Goal: Navigation & Orientation: Find specific page/section

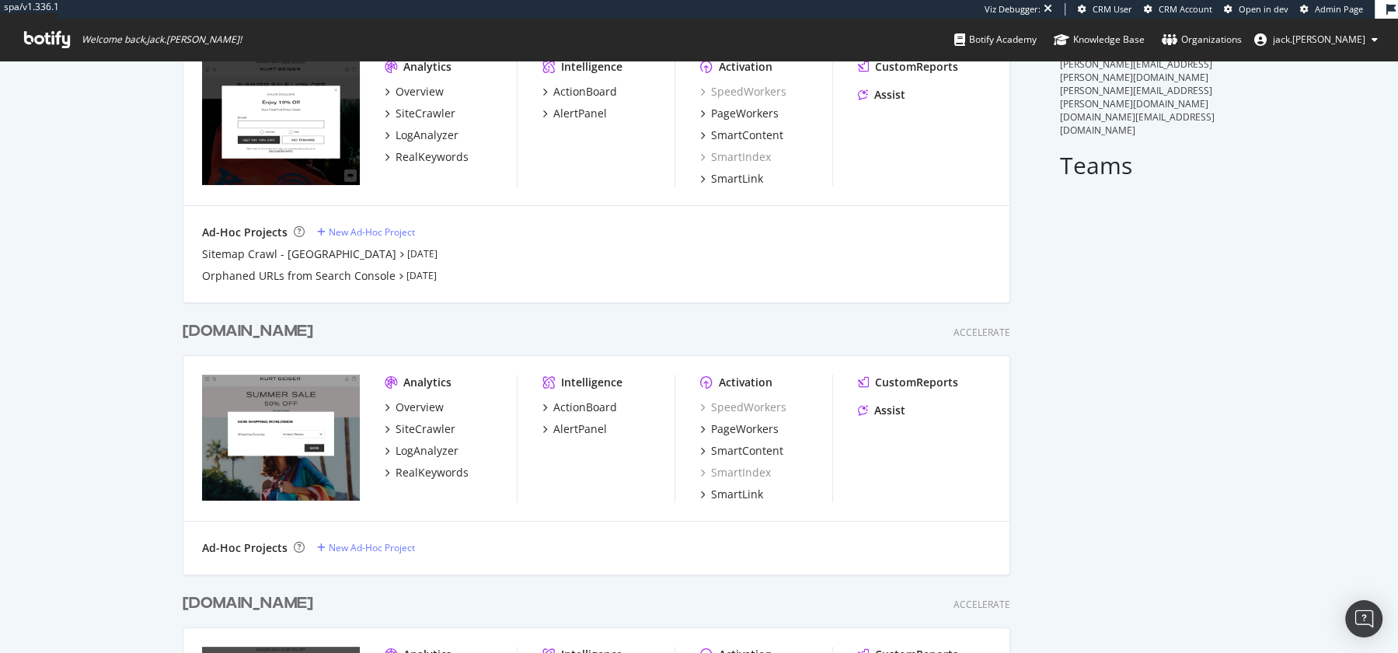
scroll to position [132, 0]
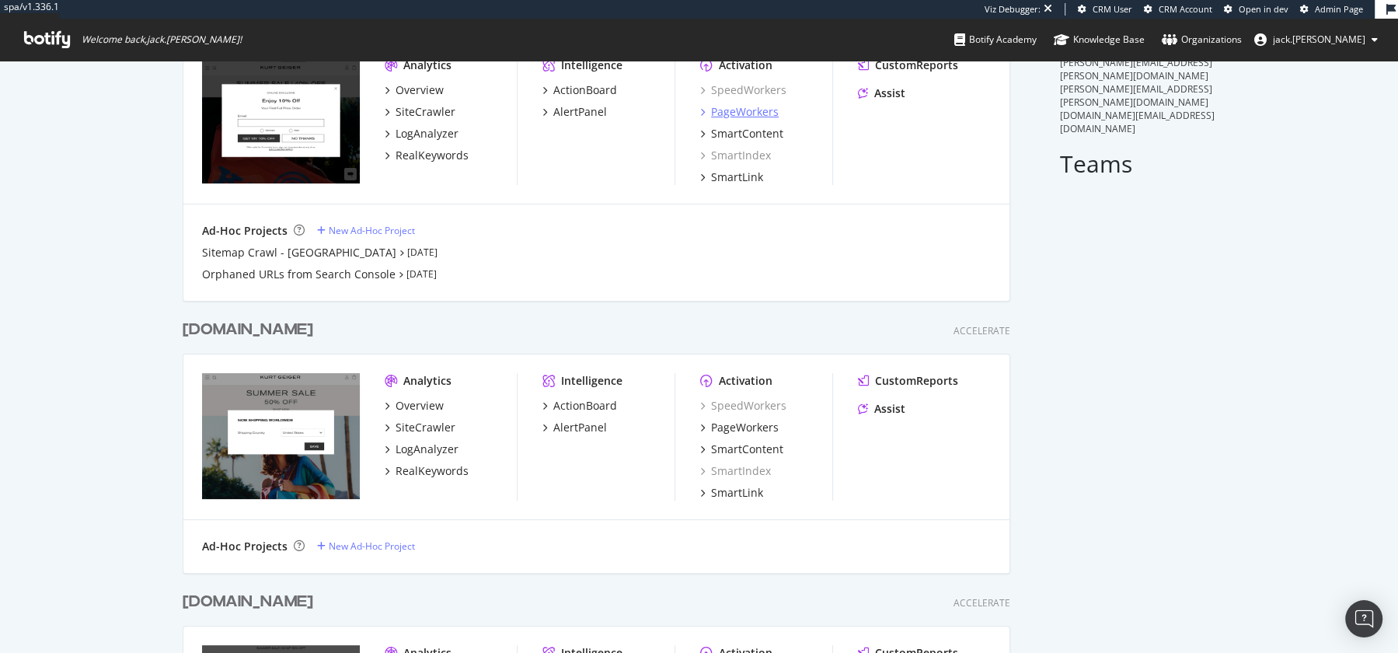
click at [748, 110] on div "PageWorkers" at bounding box center [745, 112] width 68 height 16
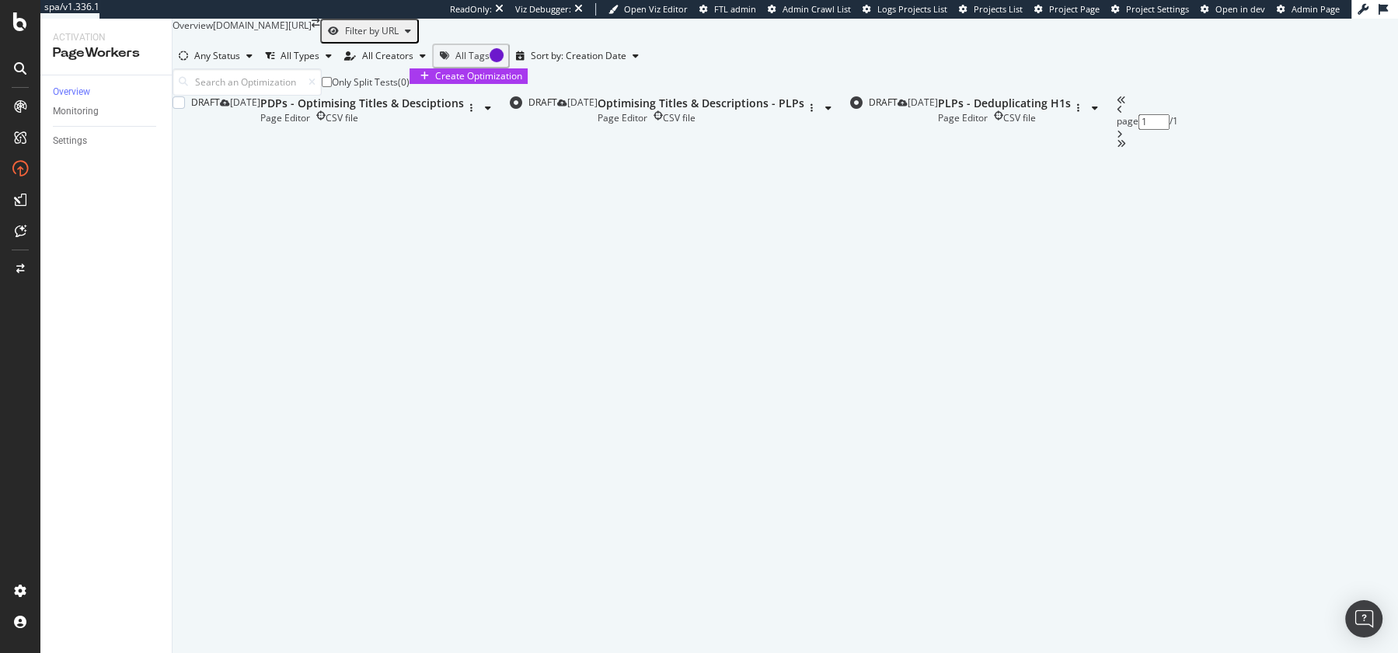
click at [452, 111] on div "PDPs - Optimising Titles & Desciptions" at bounding box center [362, 104] width 204 height 16
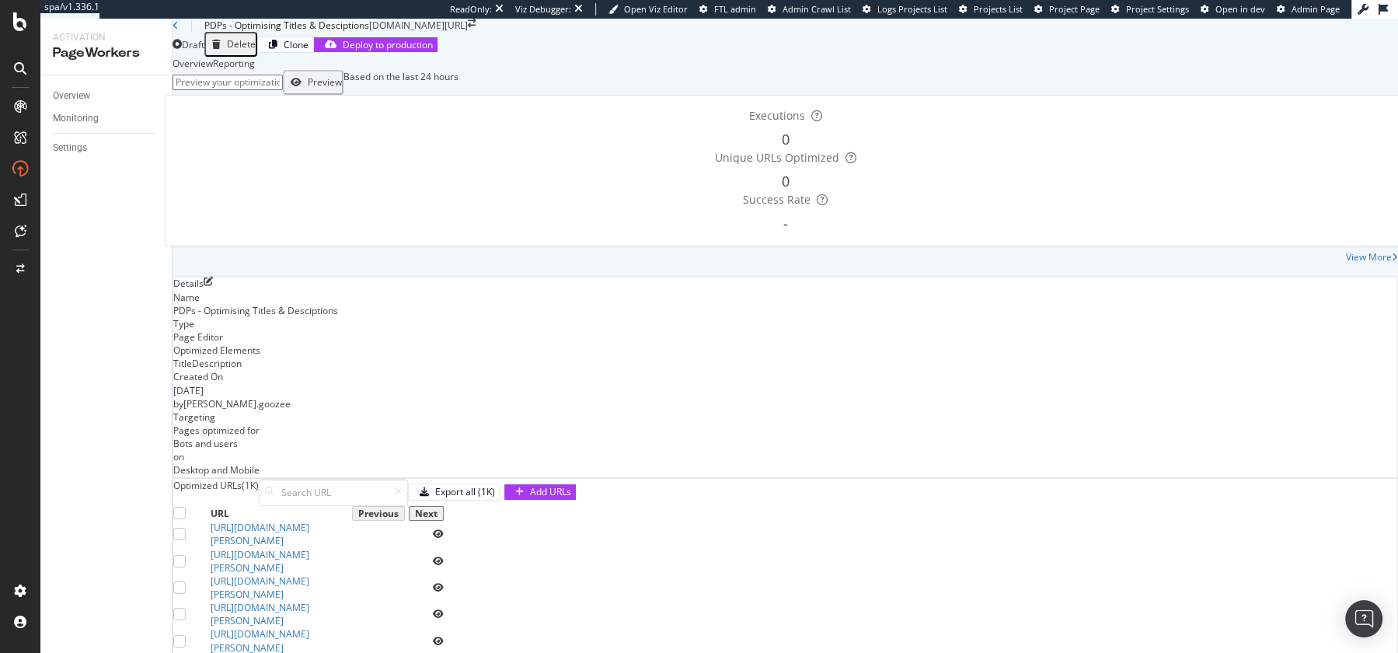
click at [190, 32] on div "PDPs - Optimising Titles & Desciptions" at bounding box center [271, 25] width 197 height 13
click at [187, 32] on div "PDPs - Optimising Titles & Desciptions" at bounding box center [271, 25] width 197 height 13
click at [476, 28] on icon "arrow-right-arrow-left" at bounding box center [472, 23] width 9 height 9
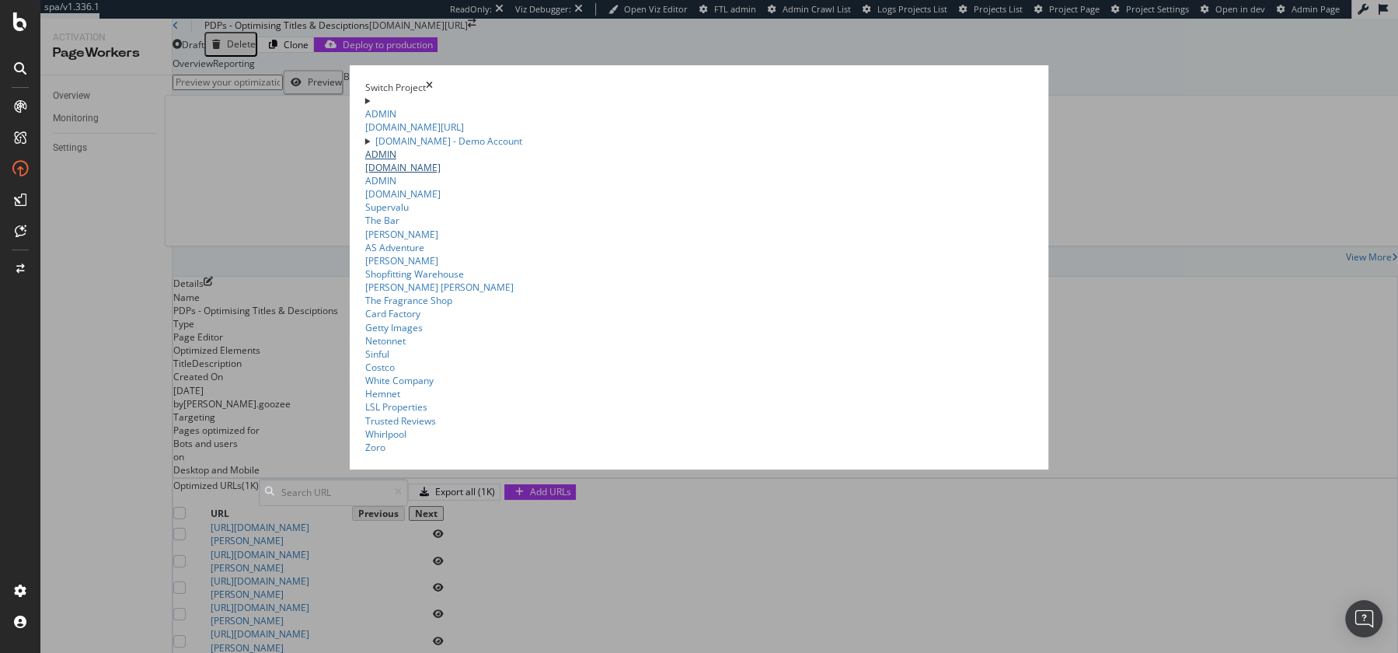
click at [365, 174] on link "ADMIN kurtgeiger.mx" at bounding box center [699, 161] width 668 height 26
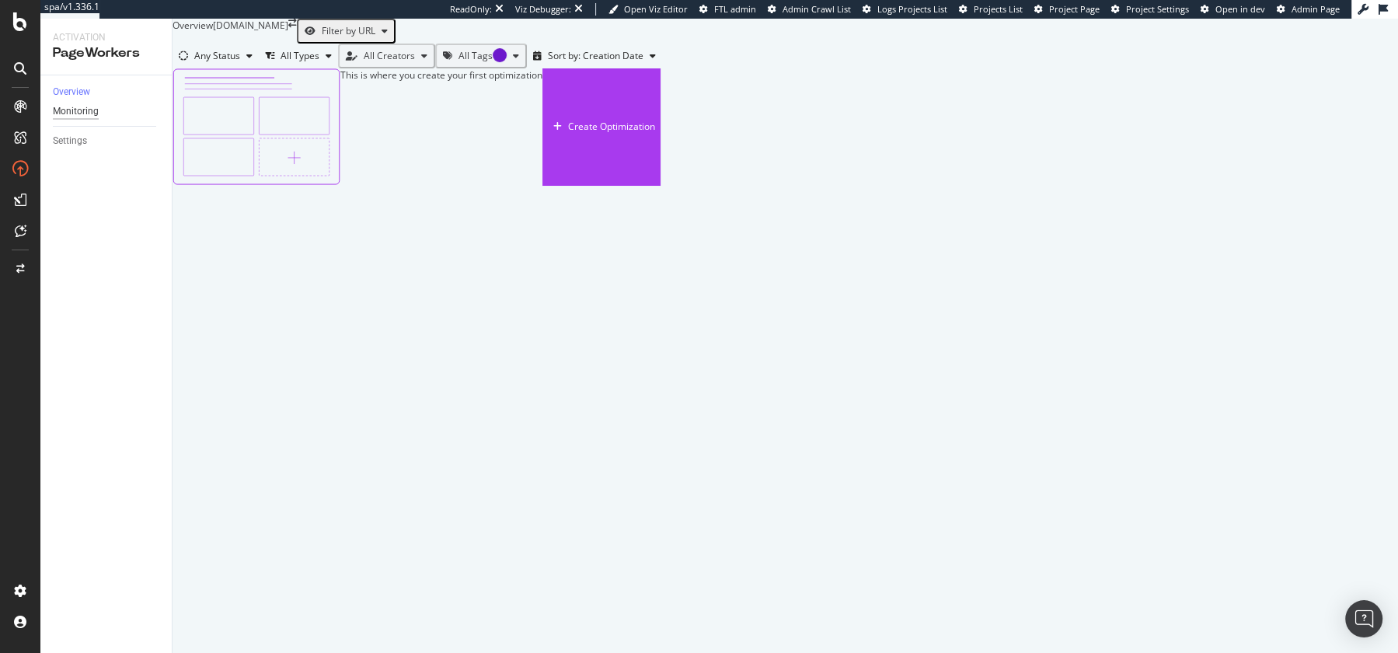
click at [79, 120] on div "Monitoring" at bounding box center [76, 111] width 46 height 16
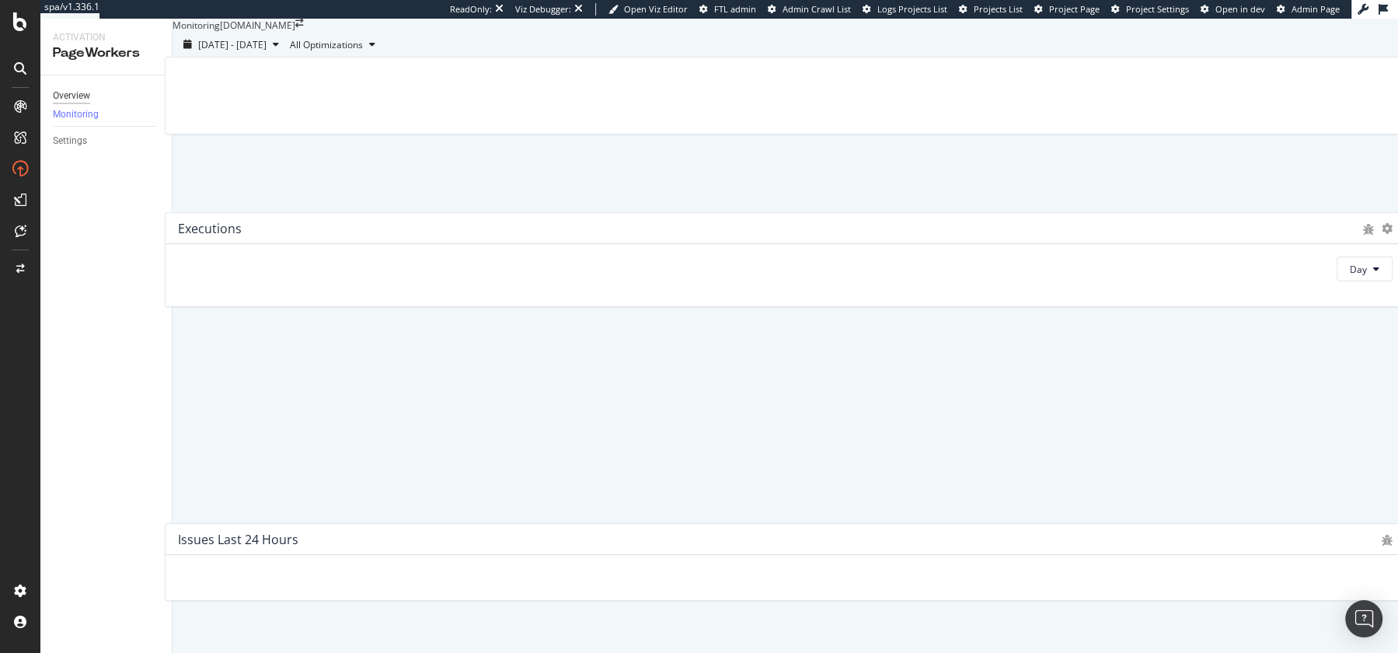
click at [65, 94] on div "Overview" at bounding box center [71, 96] width 37 height 16
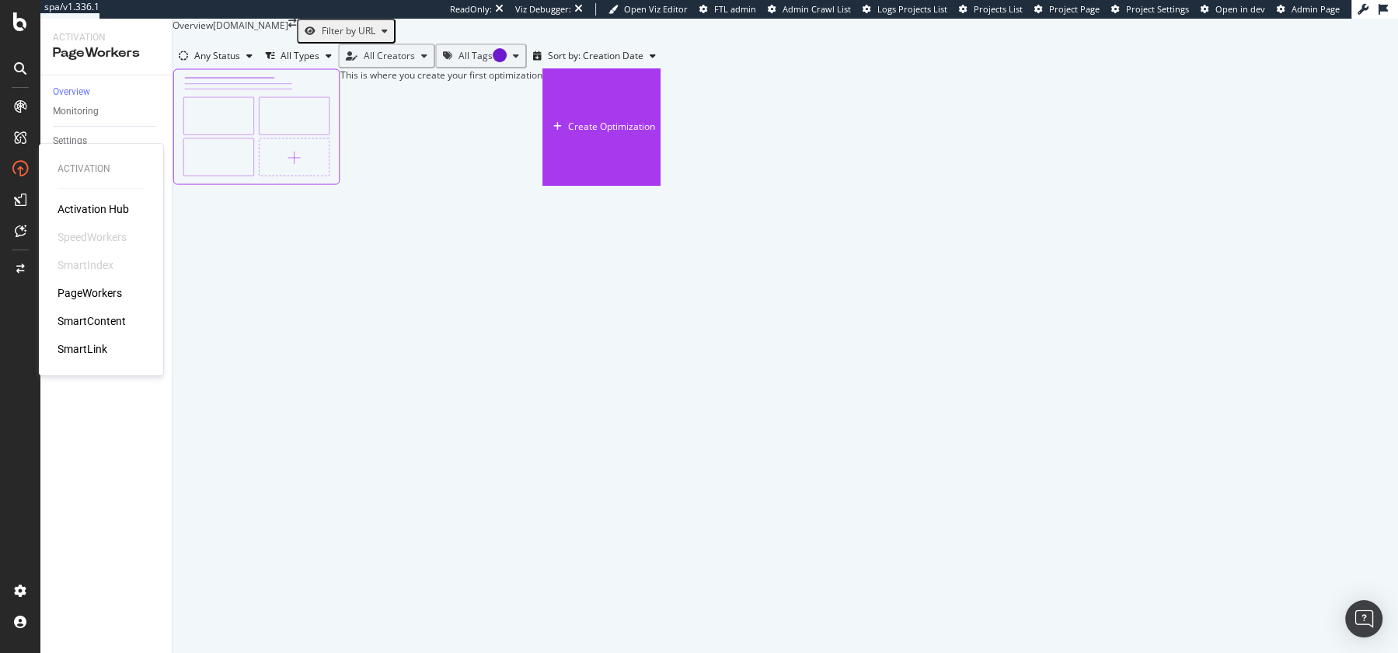
click at [93, 291] on div "PageWorkers" at bounding box center [90, 293] width 65 height 16
click at [92, 302] on div "Activation Hub SpeedWorkers SmartIndex PageWorkers SmartContent SmartLink" at bounding box center [101, 278] width 87 height 155
click at [89, 288] on div "PageWorkers" at bounding box center [90, 293] width 65 height 16
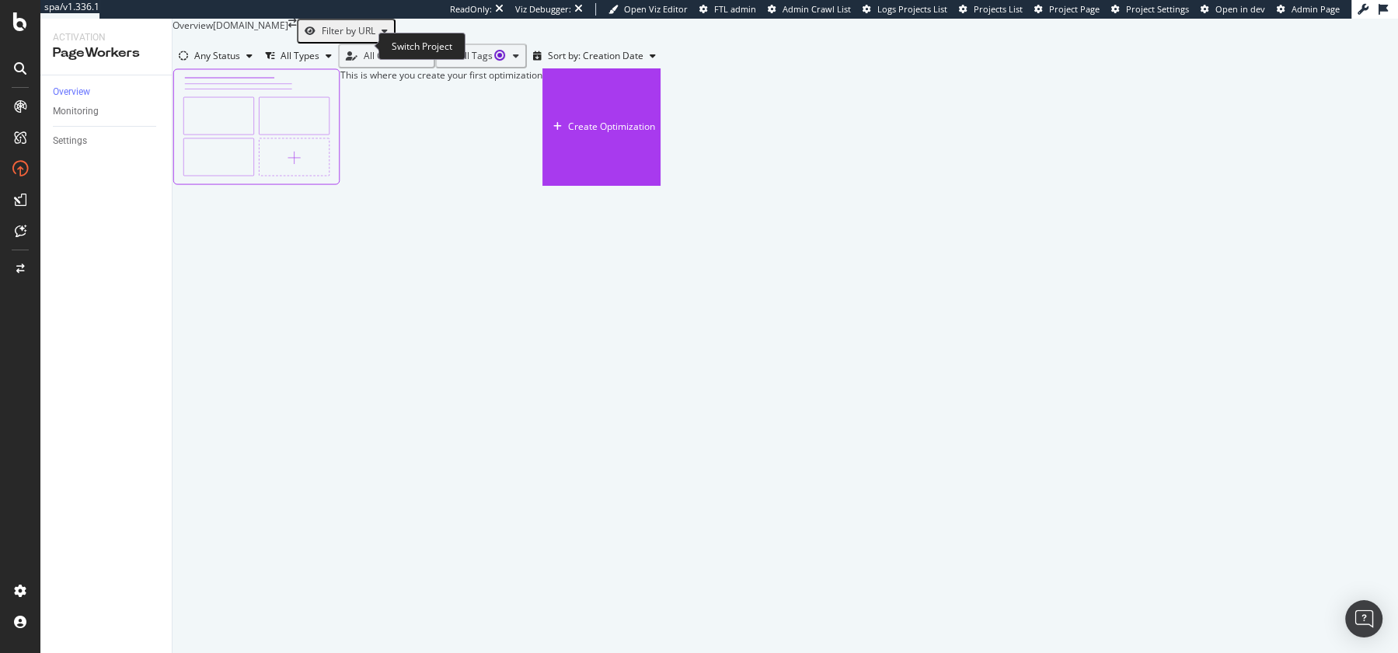
click at [297, 28] on icon "arrow-right-arrow-left" at bounding box center [292, 23] width 9 height 9
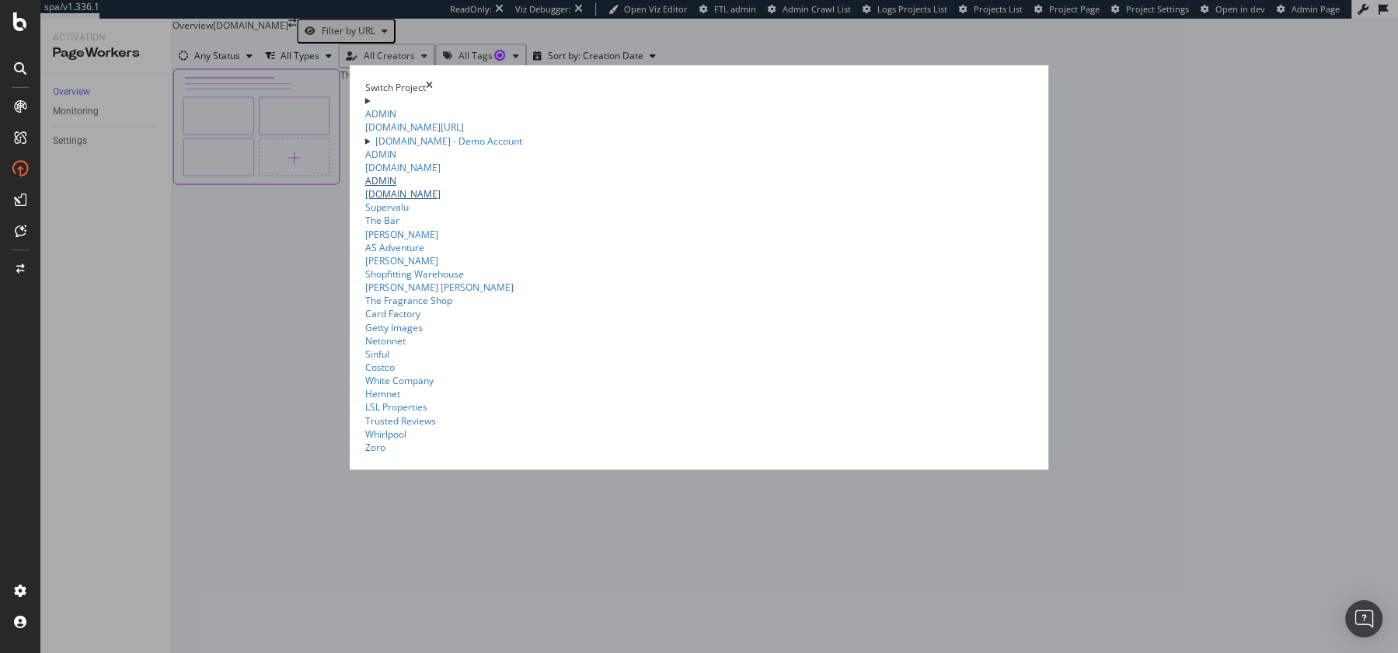
click at [365, 201] on link "ADMIN www.kurtgeiger.com" at bounding box center [699, 187] width 668 height 26
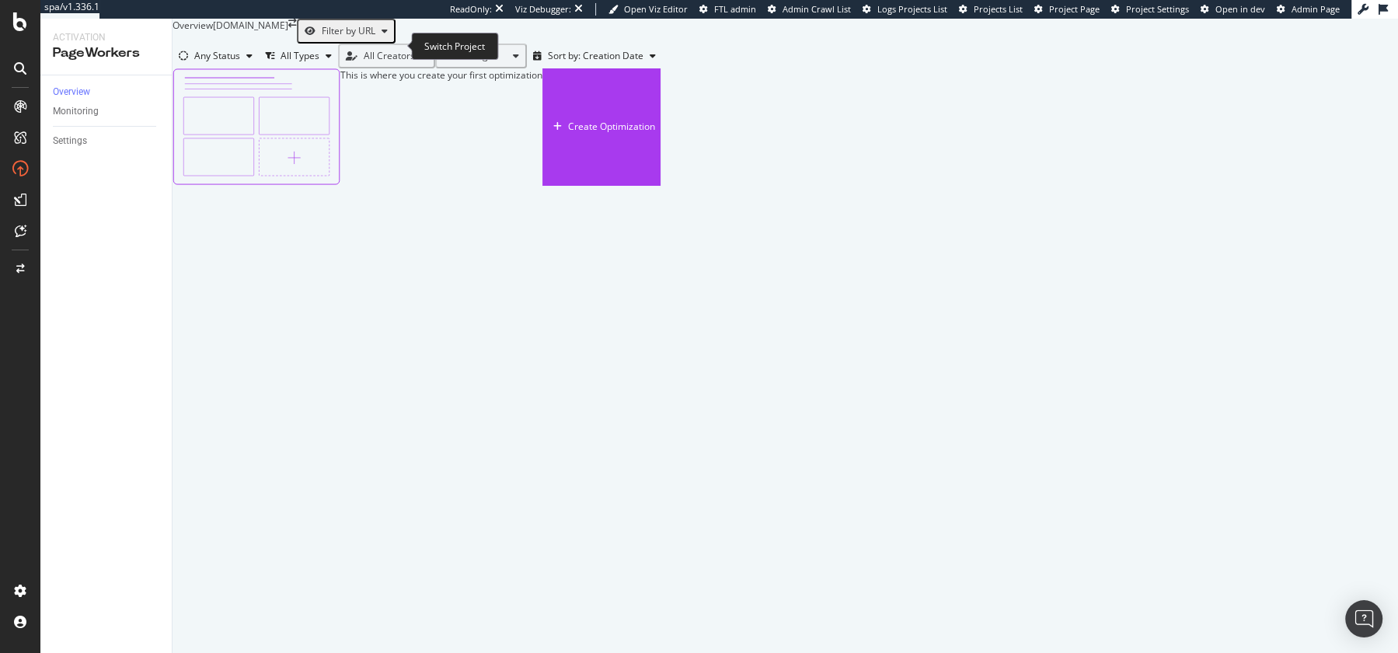
click at [297, 28] on icon "arrow-right-arrow-left" at bounding box center [292, 23] width 9 height 9
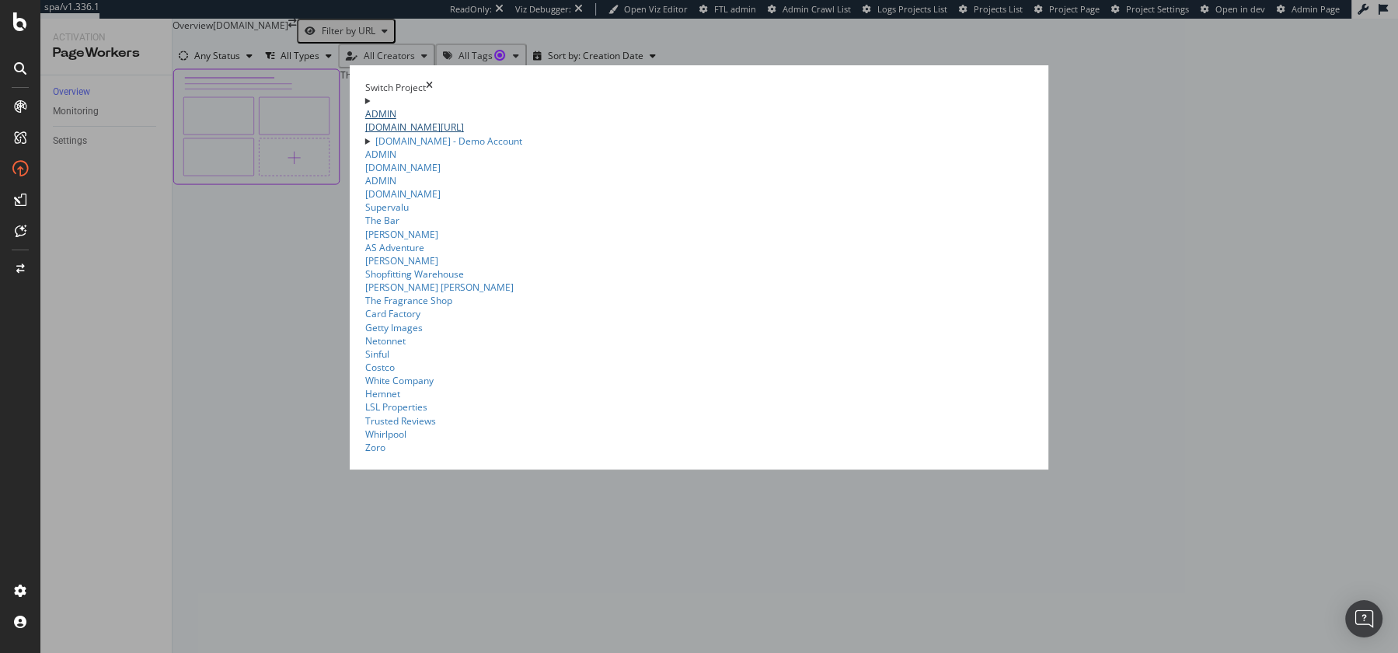
click at [365, 107] on link "ADMIN www.kurtgeiger.us/" at bounding box center [699, 120] width 668 height 26
